Goal: Information Seeking & Learning: Learn about a topic

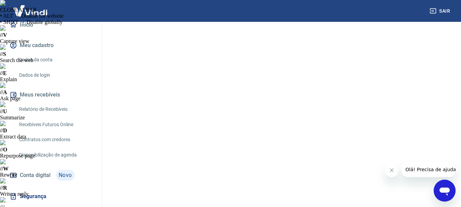
scroll to position [86, 0]
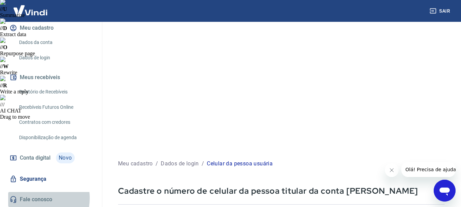
click at [30, 198] on link "Fale conosco" at bounding box center [51, 199] width 86 height 15
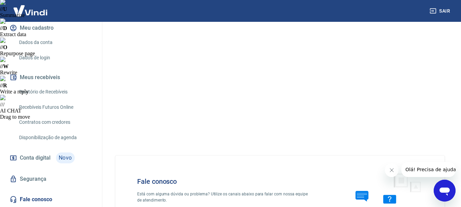
scroll to position [3, 0]
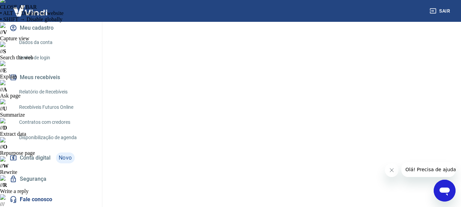
click at [414, 168] on span "Olá! Precisa de ajuda?" at bounding box center [431, 169] width 53 height 5
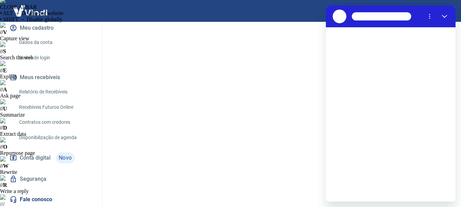
scroll to position [0, 0]
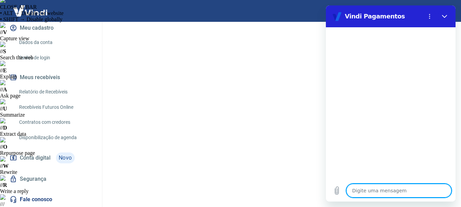
click at [385, 190] on textarea at bounding box center [398, 191] width 105 height 14
type textarea "o"
type textarea "x"
type textarea "ol"
type textarea "x"
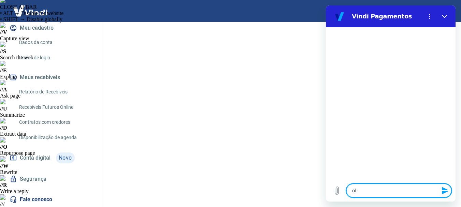
type textarea "ola"
type textarea "x"
type textarea "b"
type textarea "x"
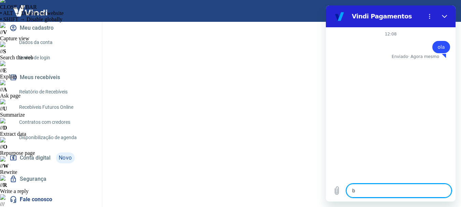
type textarea "bo"
type textarea "x"
type textarea "bo"
type textarea "x"
type textarea "bo"
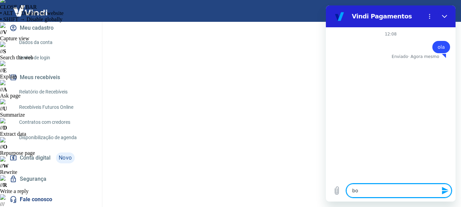
type textarea "x"
type textarea "boa"
type textarea "x"
type textarea "boa"
type textarea "x"
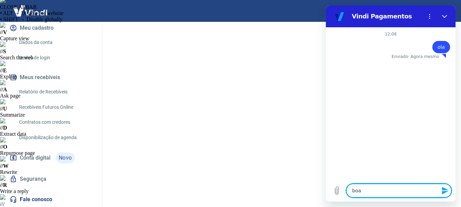
type textarea "boa t"
type textarea "x"
type textarea "boa ta"
type textarea "x"
type textarea "boa tar"
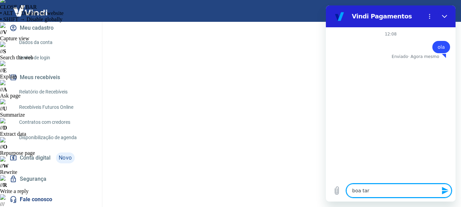
type textarea "x"
type textarea "boa tard"
type textarea "x"
type textarea "boa tarde"
type textarea "x"
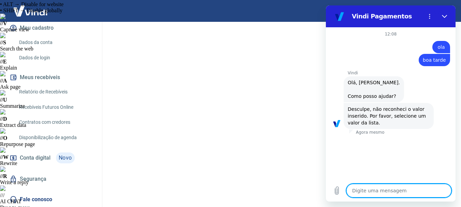
scroll to position [16, 0]
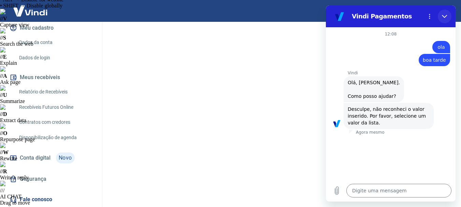
click at [445, 15] on icon "Fechar" at bounding box center [444, 16] width 5 height 5
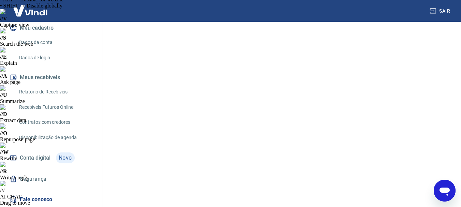
click at [449, 189] on icon "Abrir janela de mensagens" at bounding box center [445, 192] width 10 height 8
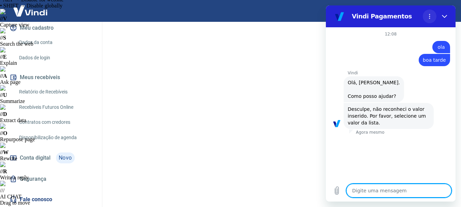
click at [431, 18] on icon "Menu de opções" at bounding box center [429, 16] width 5 height 5
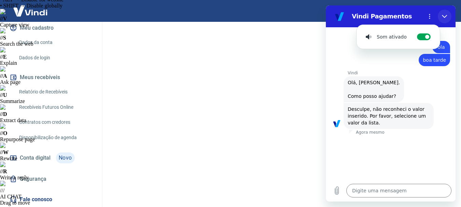
click at [444, 16] on icon "Fechar" at bounding box center [444, 16] width 5 height 5
type textarea "x"
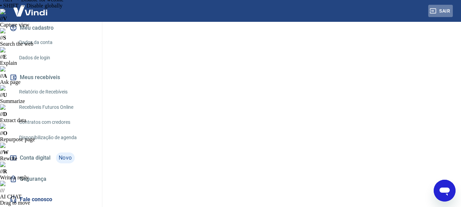
click at [442, 11] on button "Sair" at bounding box center [440, 11] width 25 height 13
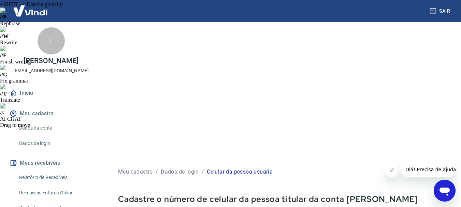
scroll to position [102, 0]
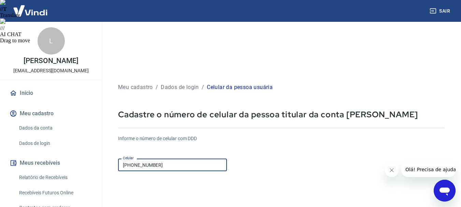
type input "[PHONE_NUMBER]"
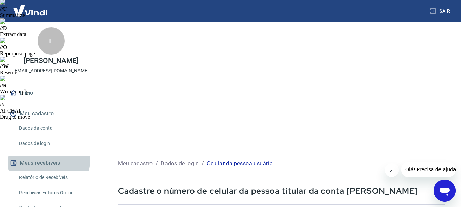
click at [48, 161] on button "Meus recebíveis" at bounding box center [51, 163] width 86 height 15
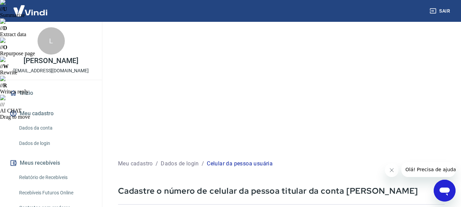
click at [54, 178] on link "Relatório de Recebíveis" at bounding box center [54, 178] width 77 height 14
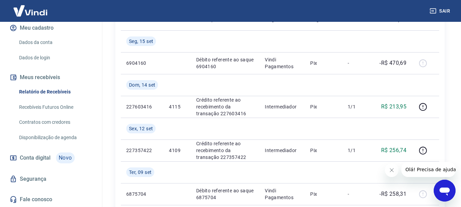
scroll to position [341, 0]
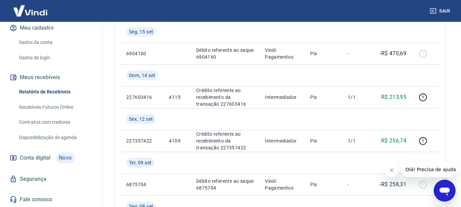
click at [32, 198] on link "Fale conosco" at bounding box center [51, 199] width 86 height 15
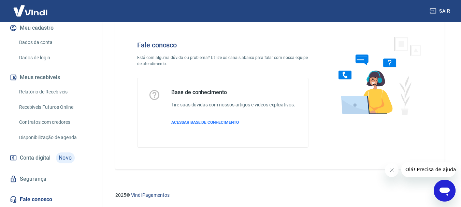
scroll to position [16, 0]
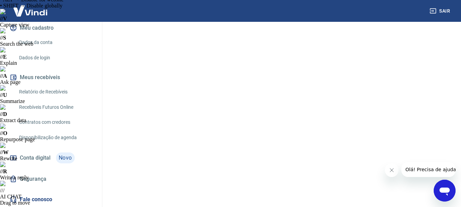
click at [423, 172] on span "Olá! Precisa de ajuda?" at bounding box center [431, 169] width 53 height 5
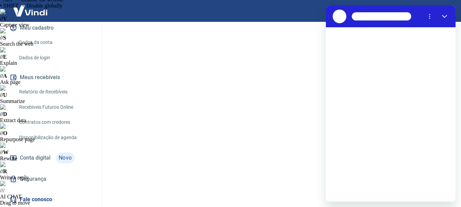
scroll to position [0, 0]
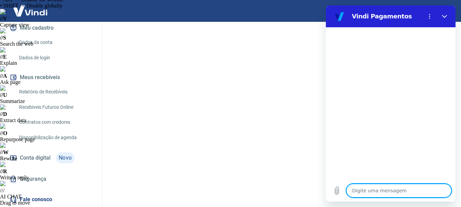
click at [379, 192] on textarea at bounding box center [398, 191] width 105 height 14
type textarea "o"
type textarea "x"
type textarea "ol"
type textarea "x"
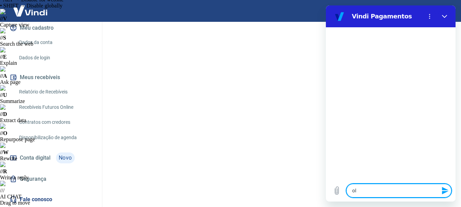
type textarea "ola"
type textarea "x"
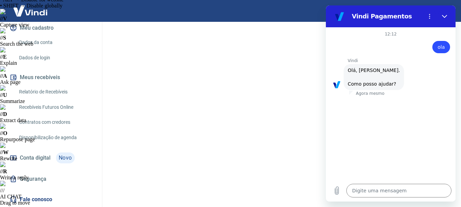
click at [32, 92] on link "Relatório de Recebíveis" at bounding box center [54, 92] width 77 height 14
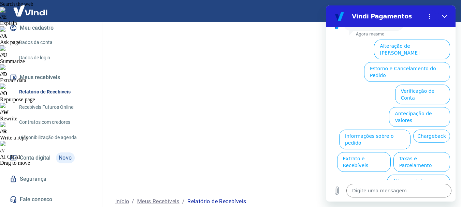
scroll to position [68, 0]
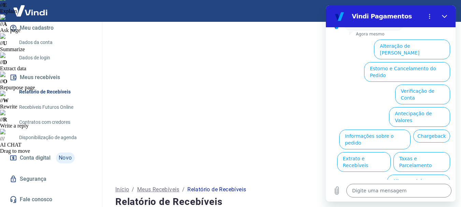
click at [414, 197] on button "Assinaturas e Faturas Tray" at bounding box center [417, 207] width 66 height 20
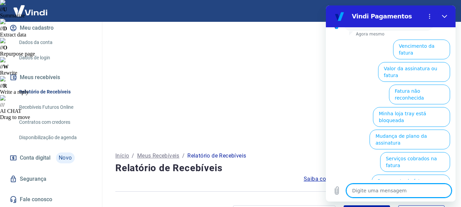
scroll to position [102, 0]
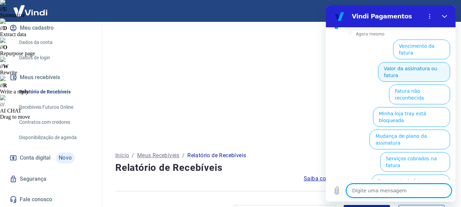
click at [414, 62] on button "Valor da assinatura ou fatura" at bounding box center [414, 72] width 72 height 20
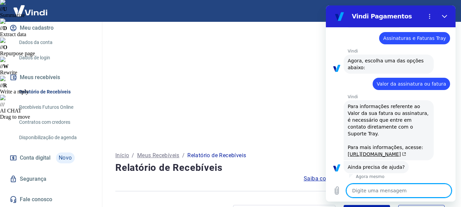
scroll to position [99, 0]
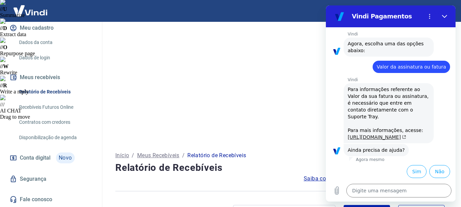
click at [371, 134] on link "[URL][DOMAIN_NAME]" at bounding box center [377, 136] width 58 height 5
click at [414, 172] on button "Sim" at bounding box center [417, 171] width 20 height 13
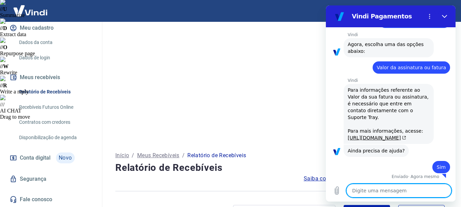
scroll to position [100, 0]
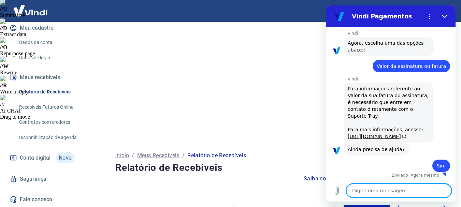
type textarea "x"
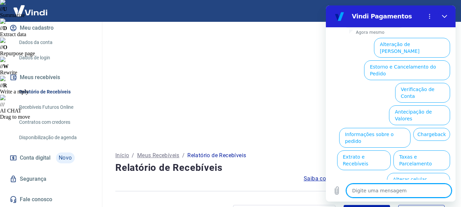
scroll to position [243, 0]
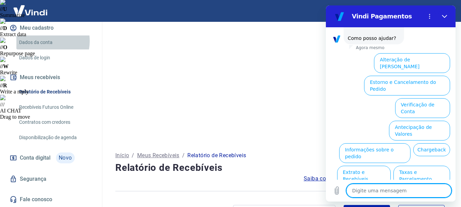
click at [42, 41] on link "Dados da conta" at bounding box center [54, 43] width 77 height 14
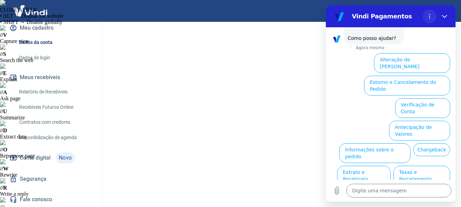
select select "SP"
click at [445, 16] on icon "Fechar" at bounding box center [444, 16] width 5 height 5
type textarea "x"
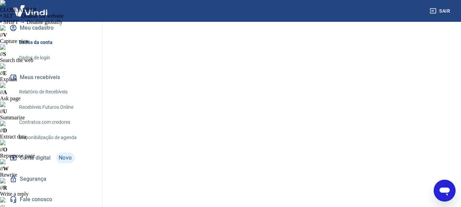
click at [40, 28] on button "Meu cadastro" at bounding box center [51, 27] width 86 height 15
click at [44, 59] on link "Dados de login" at bounding box center [54, 58] width 77 height 14
click at [56, 92] on link "Relatório de Recebíveis" at bounding box center [54, 92] width 77 height 14
click at [44, 42] on link "Dados da conta" at bounding box center [54, 43] width 77 height 14
select select "SP"
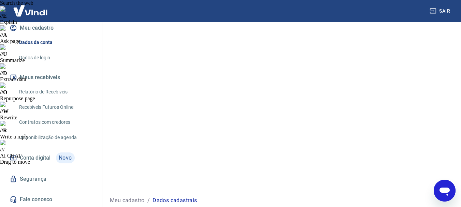
scroll to position [68, 0]
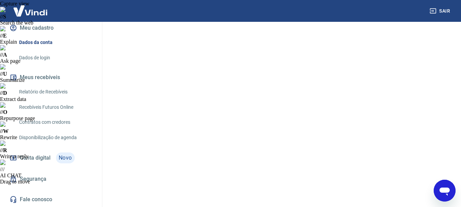
scroll to position [66, 0]
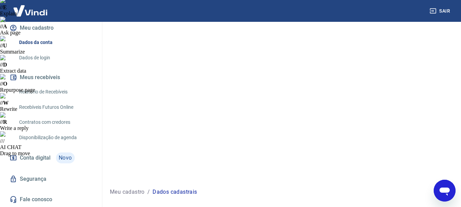
select select "SP"
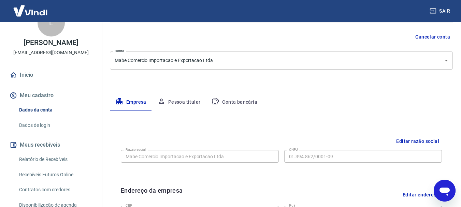
scroll to position [17, 0]
click at [445, 190] on icon "Abrir janela de mensagens" at bounding box center [445, 192] width 10 height 8
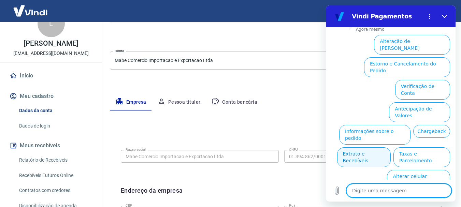
scroll to position [277, 0]
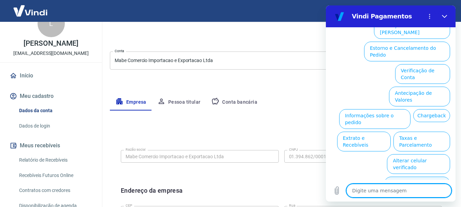
click at [409, 177] on button "Assinaturas e Faturas Tray" at bounding box center [417, 187] width 66 height 20
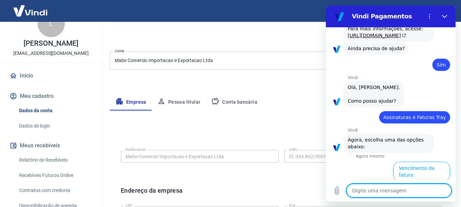
scroll to position [323, 0]
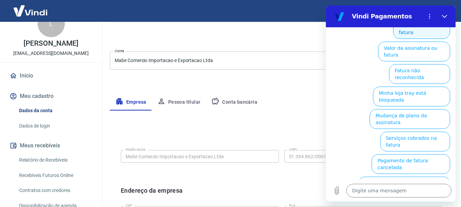
click at [420, 39] on button "Vencimento da fatura" at bounding box center [421, 29] width 57 height 20
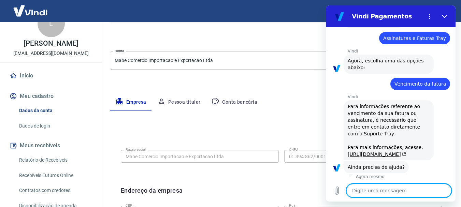
scroll to position [324, 0]
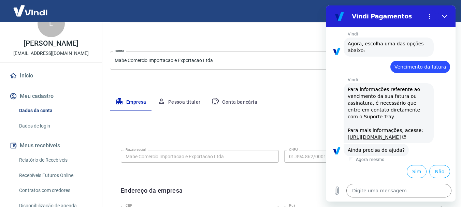
click at [381, 134] on link "[URL][DOMAIN_NAME]" at bounding box center [377, 136] width 58 height 5
click at [445, 17] on icon "Fechar" at bounding box center [444, 16] width 5 height 3
type textarea "x"
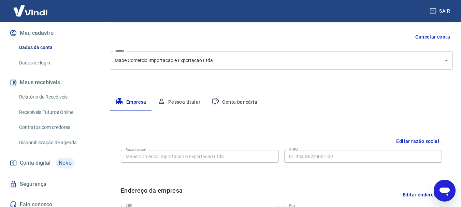
scroll to position [86, 0]
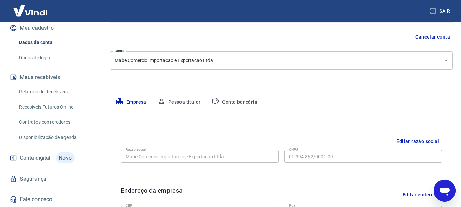
click at [51, 79] on button "Meus recebíveis" at bounding box center [51, 77] width 86 height 15
